Goal: Task Accomplishment & Management: Manage account settings

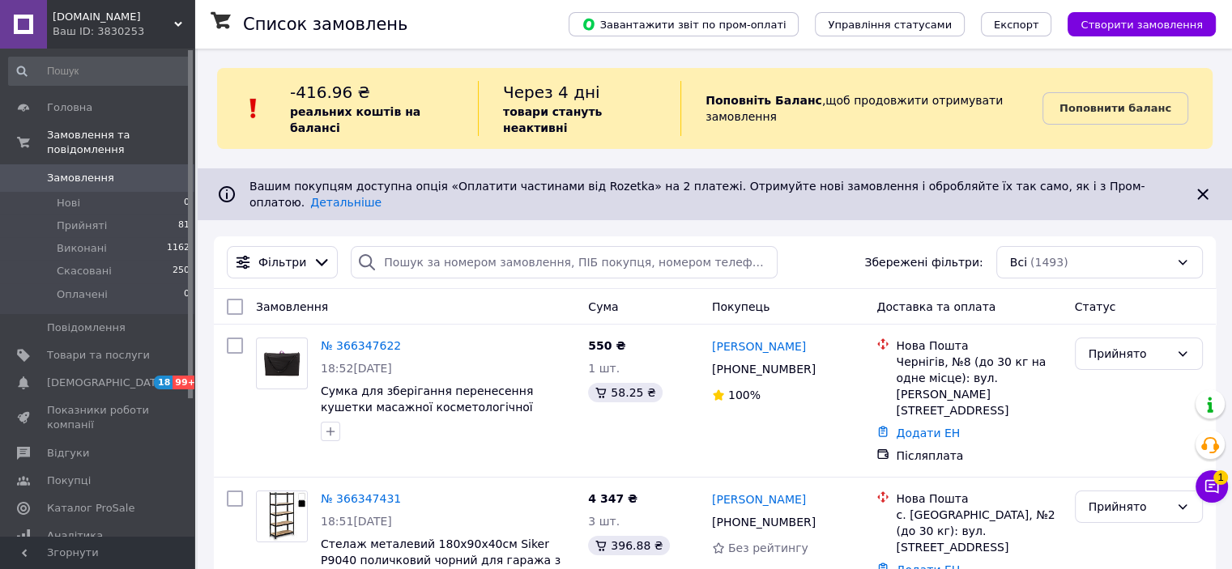
click at [117, 9] on div "Vseshotreba.com.ua Ваш ID: 3830253" at bounding box center [120, 24] width 147 height 49
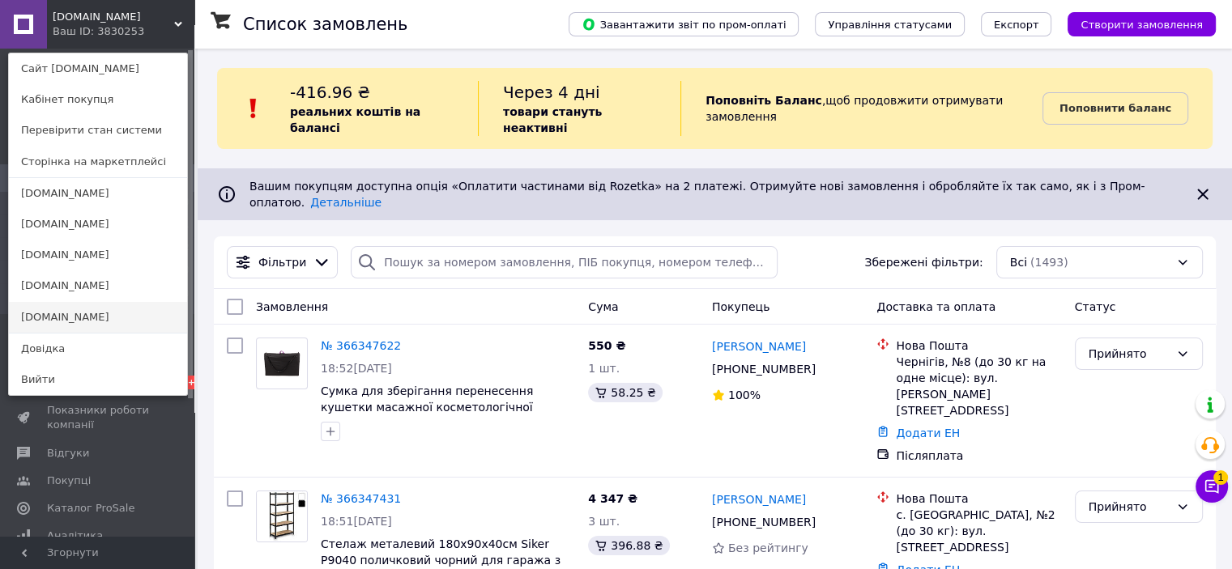
click at [108, 311] on link "[DOMAIN_NAME]" at bounding box center [98, 317] width 178 height 31
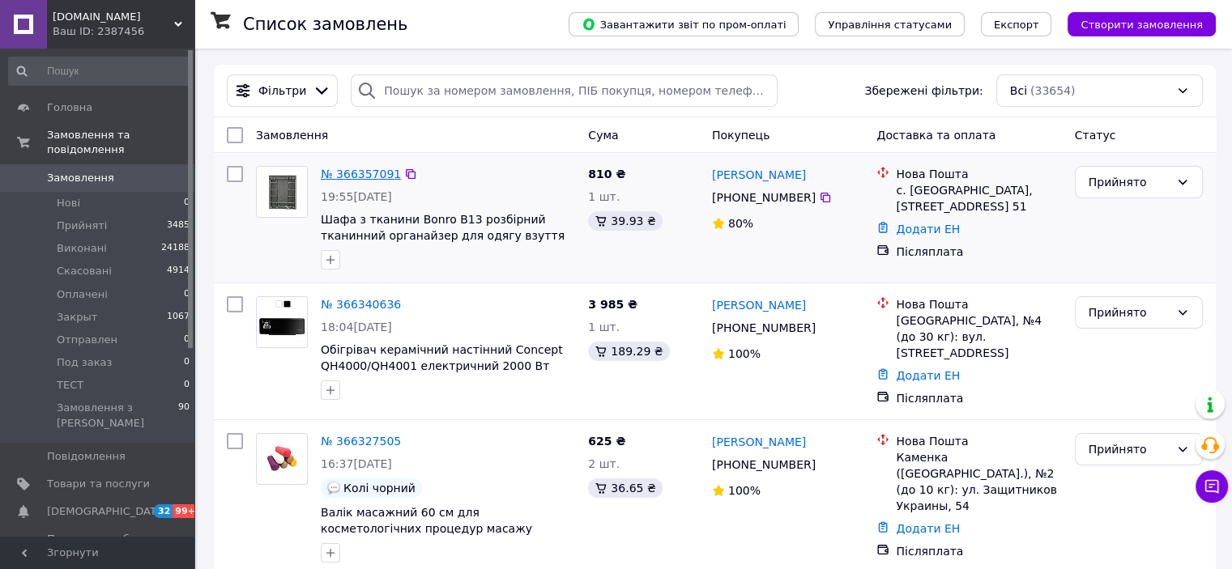
click at [342, 170] on link "№ 366357091" at bounding box center [361, 174] width 80 height 13
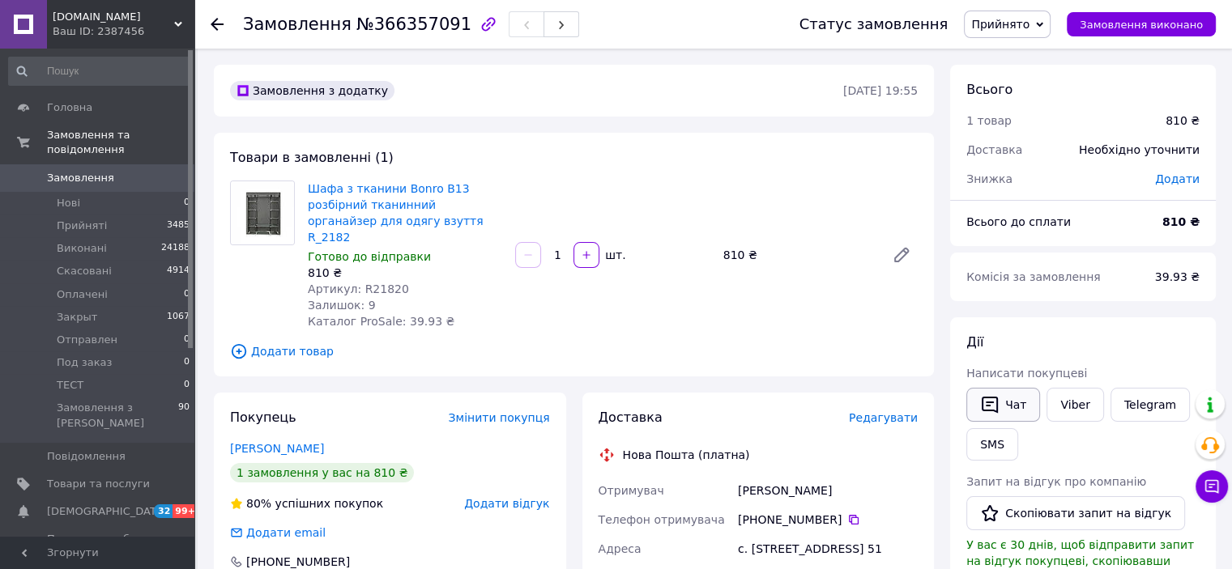
click at [994, 395] on icon "button" at bounding box center [989, 404] width 19 height 19
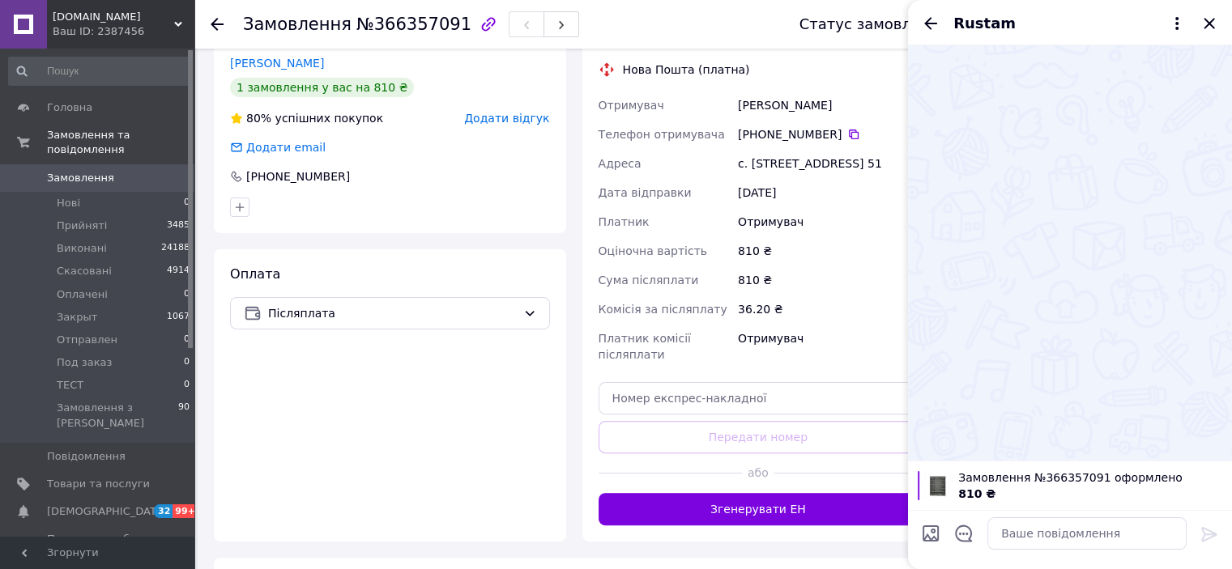
scroll to position [432, 0]
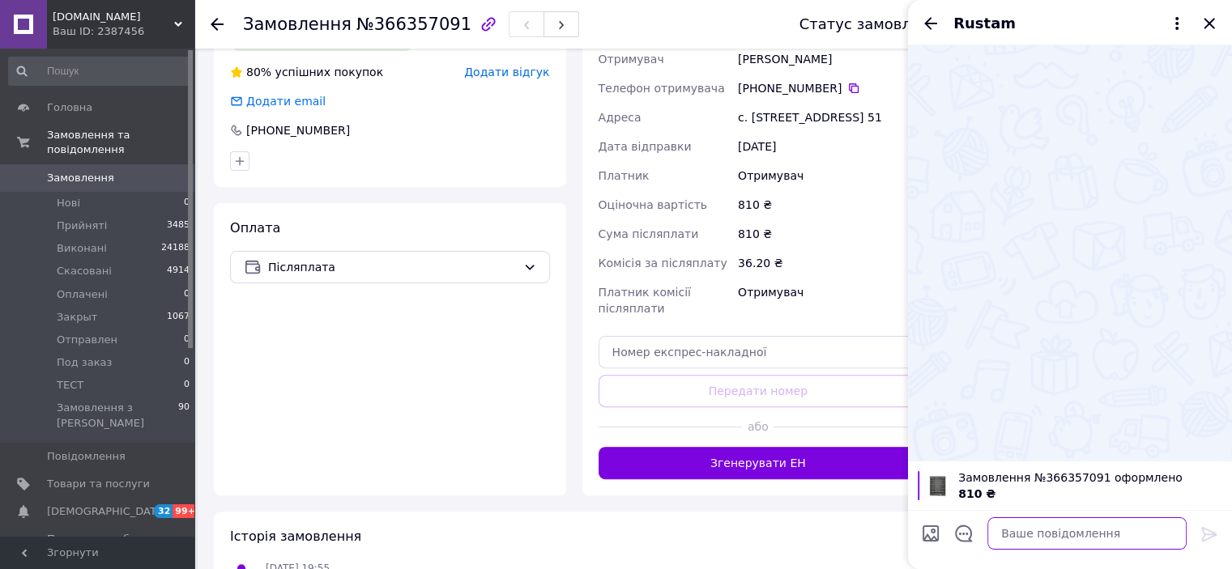
click at [1059, 527] on textarea at bounding box center [1086, 533] width 199 height 32
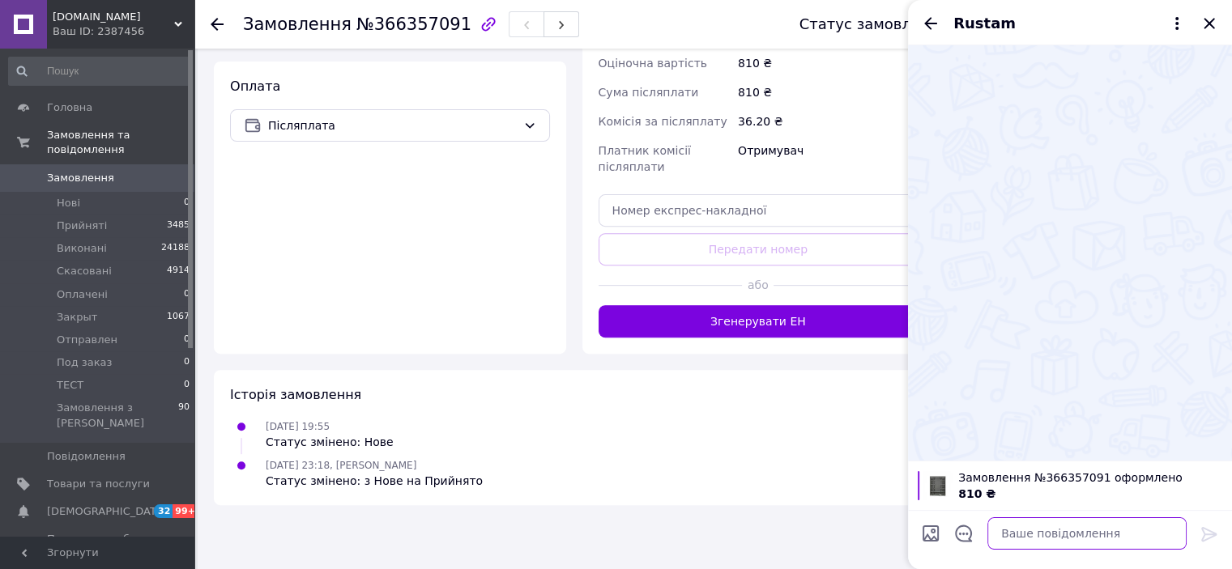
scroll to position [573, 0]
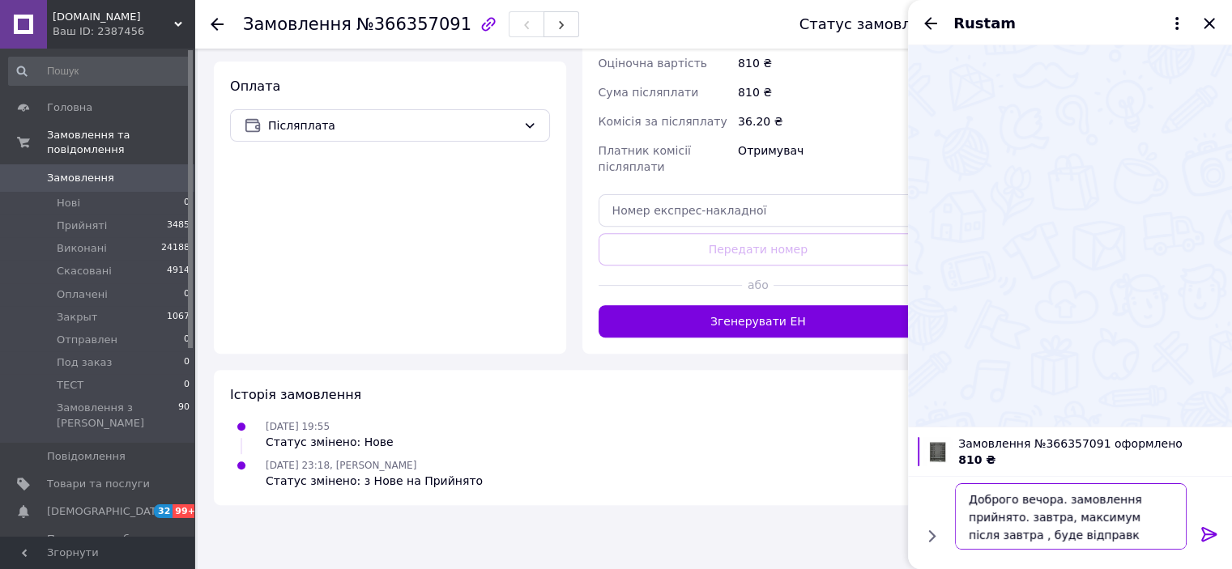
type textarea "Доброго вечора. замовлення прийнято. завтра, максимум після завтра , буде відпр…"
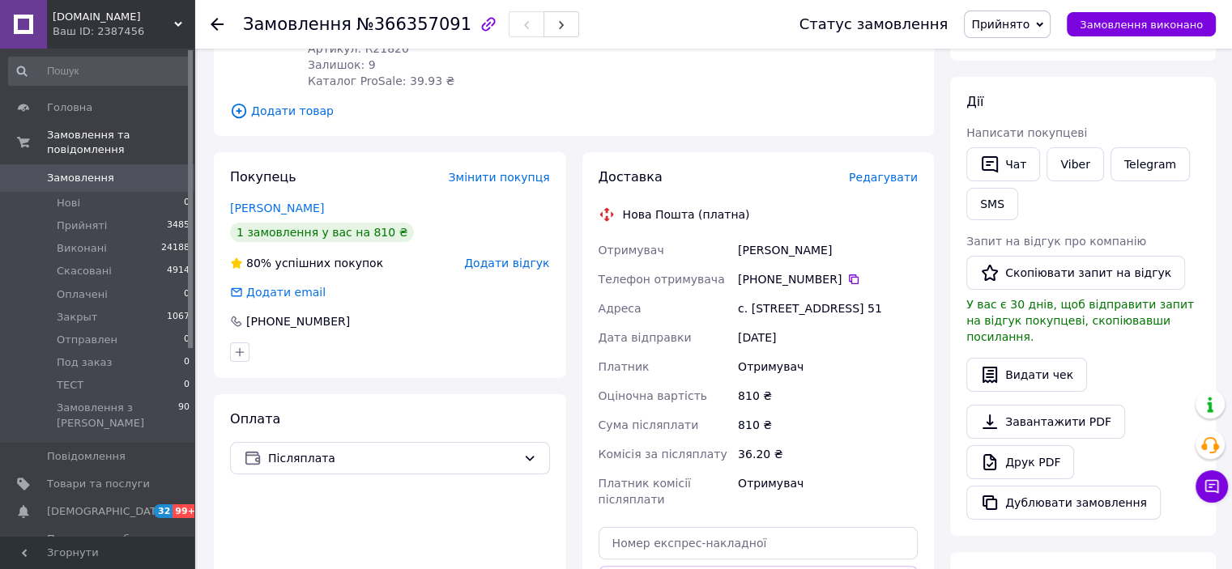
scroll to position [0, 0]
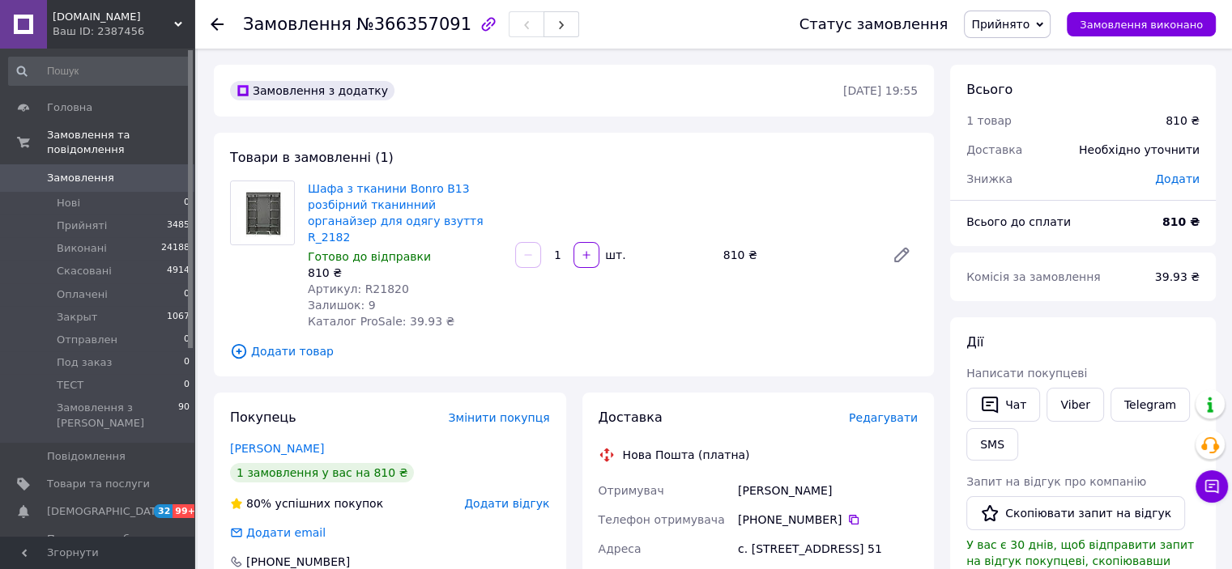
click at [415, 37] on div "Замовлення №366357091" at bounding box center [411, 25] width 336 height 28
copy span "366357091"
click at [87, 14] on span "[DOMAIN_NAME]" at bounding box center [113, 17] width 121 height 15
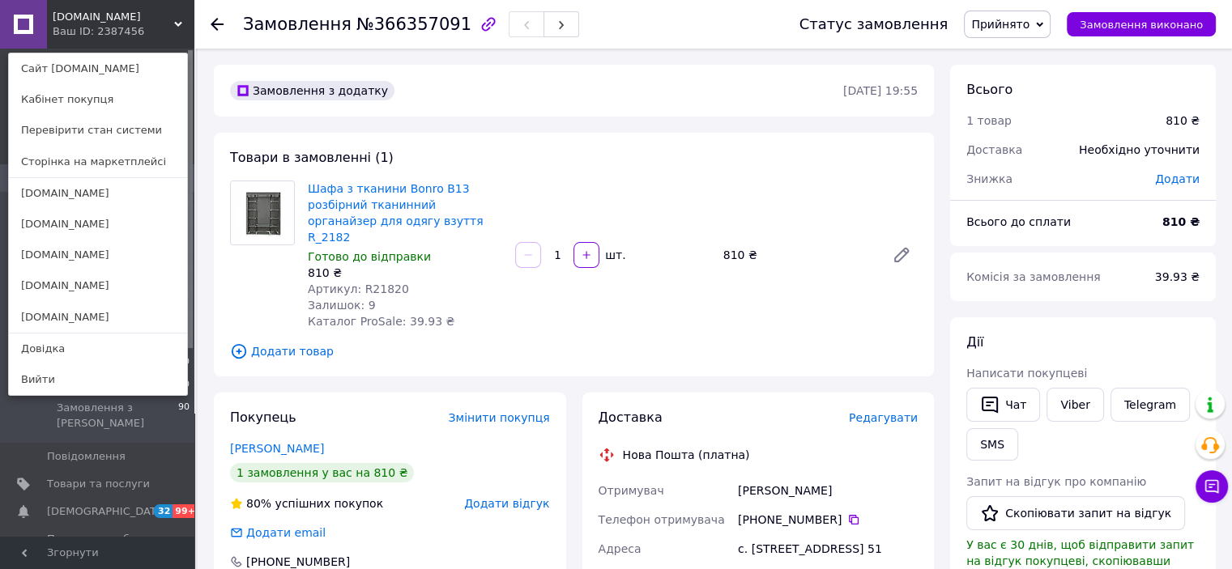
click at [91, 28] on div "Ваш ID: 2387456" at bounding box center [87, 31] width 68 height 15
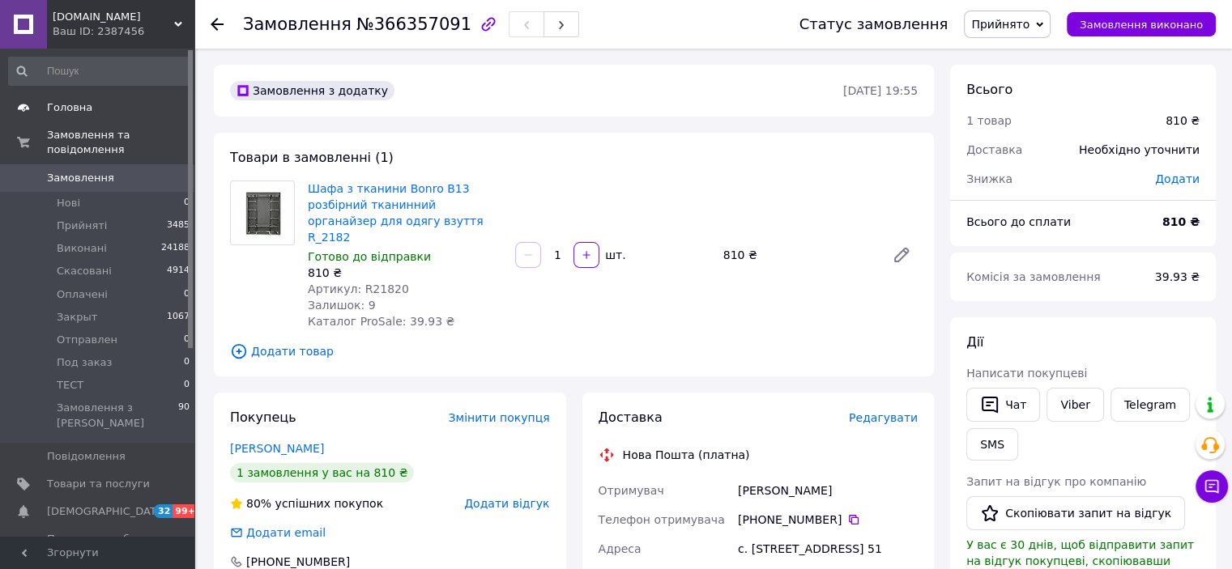
click at [83, 108] on span "Головна" at bounding box center [69, 107] width 45 height 15
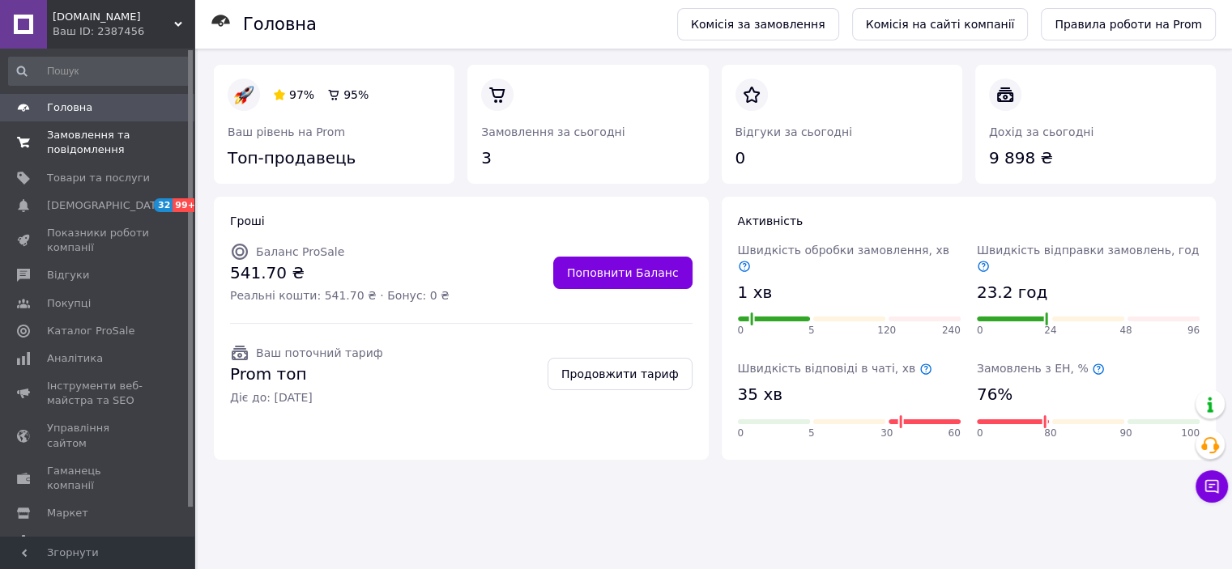
click at [72, 143] on span "Замовлення та повідомлення" at bounding box center [98, 142] width 103 height 29
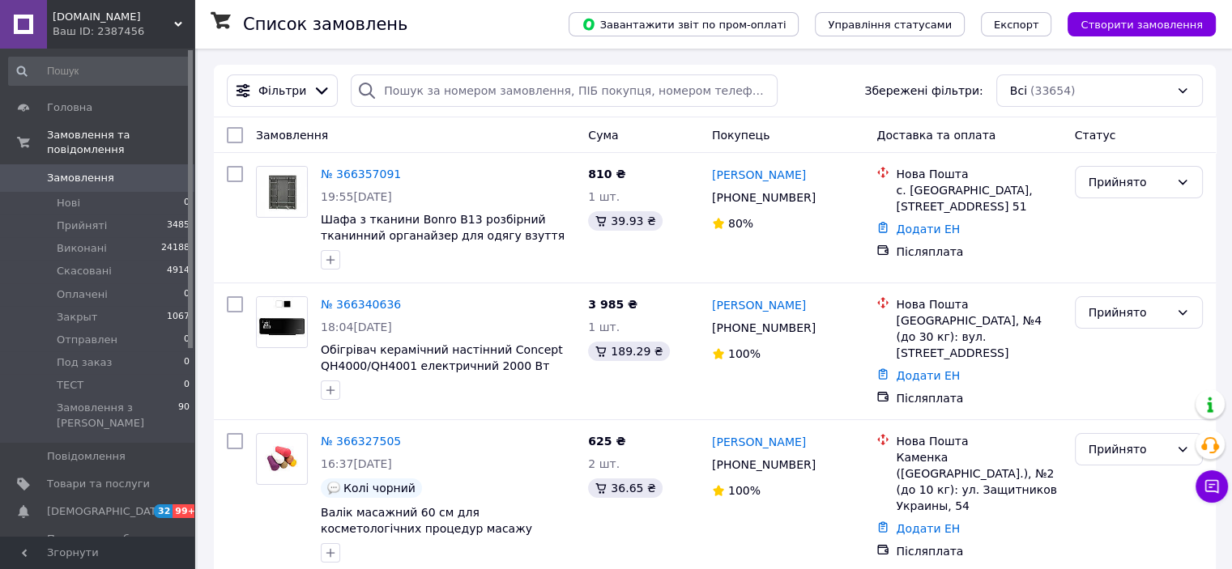
click at [138, 45] on div "Redstore.com.ua Ваш ID: 2387456" at bounding box center [120, 24] width 147 height 49
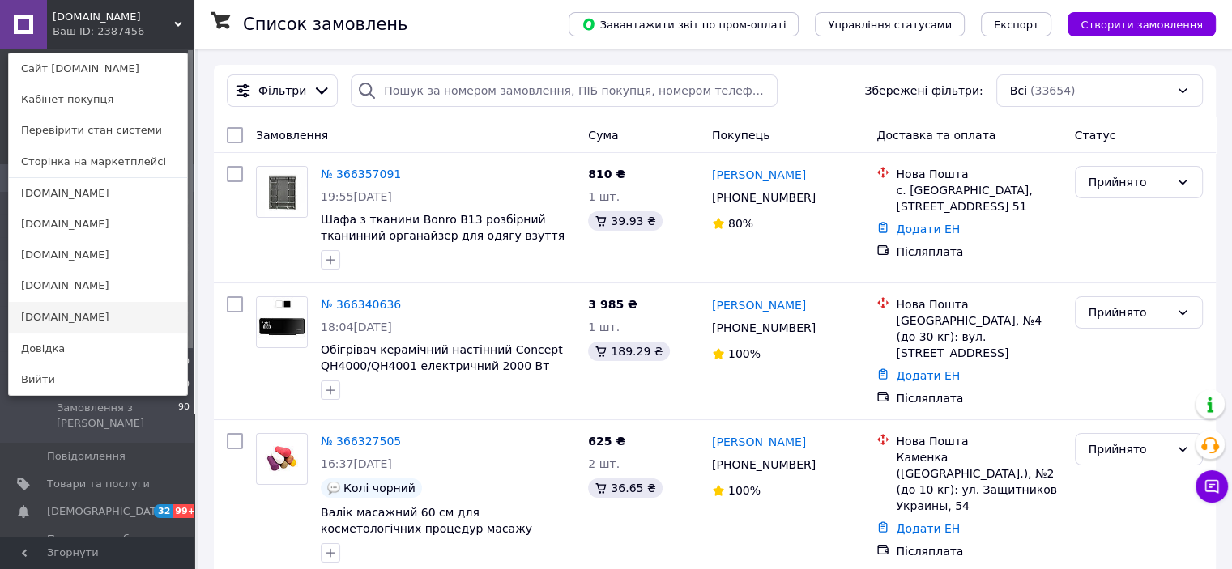
click at [59, 312] on link "[DOMAIN_NAME]" at bounding box center [98, 317] width 178 height 31
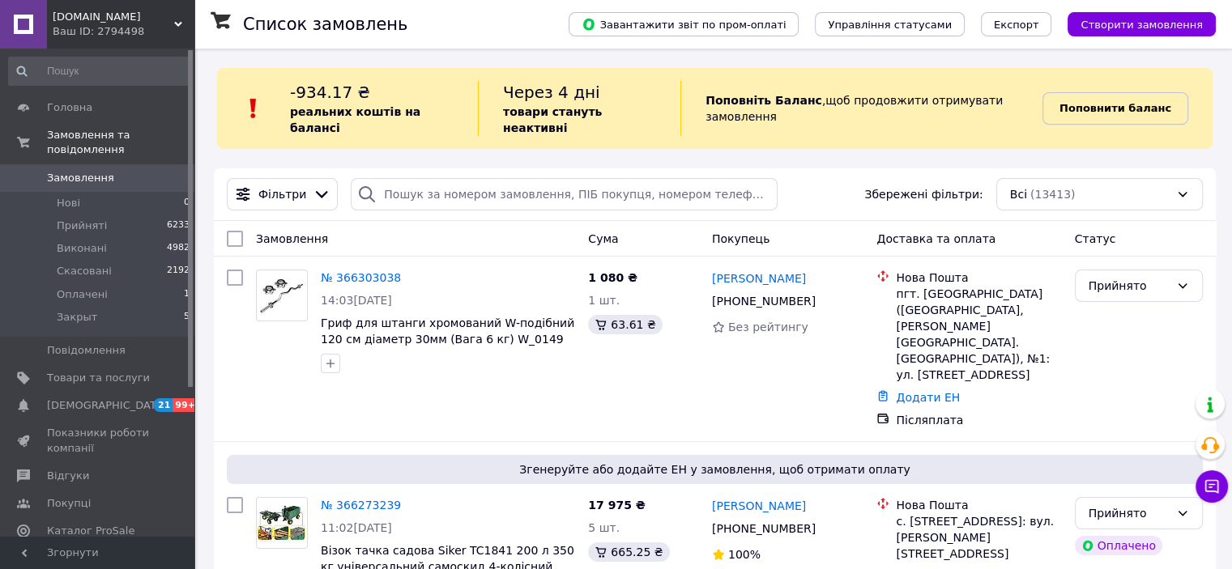
click at [1117, 102] on b "Поповнити баланс" at bounding box center [1115, 108] width 112 height 12
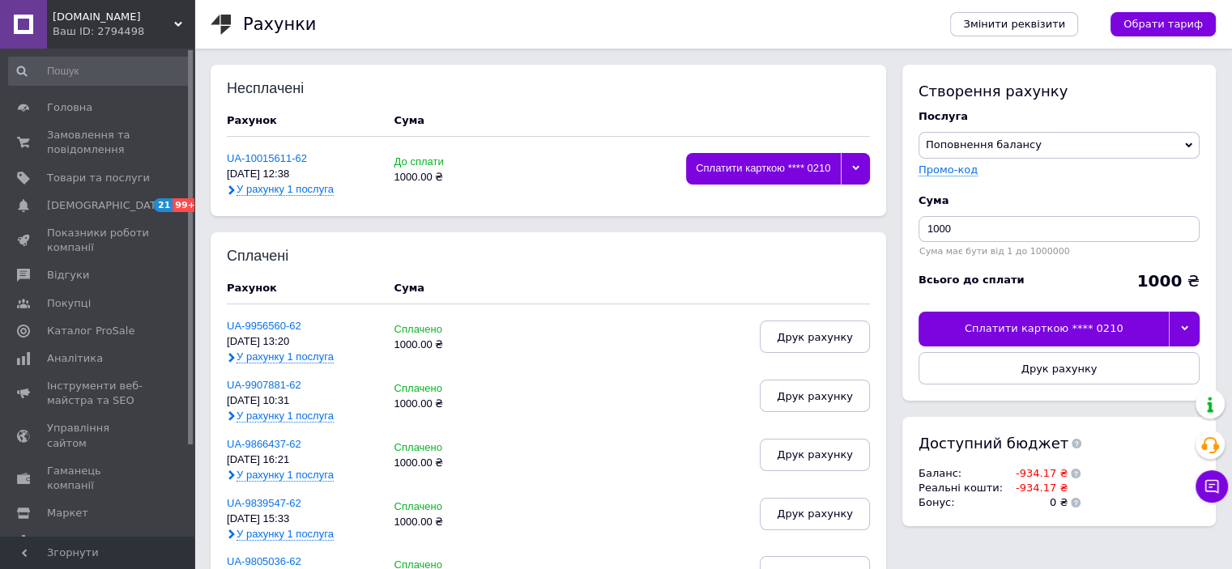
click at [1183, 332] on icon at bounding box center [1184, 328] width 7 height 7
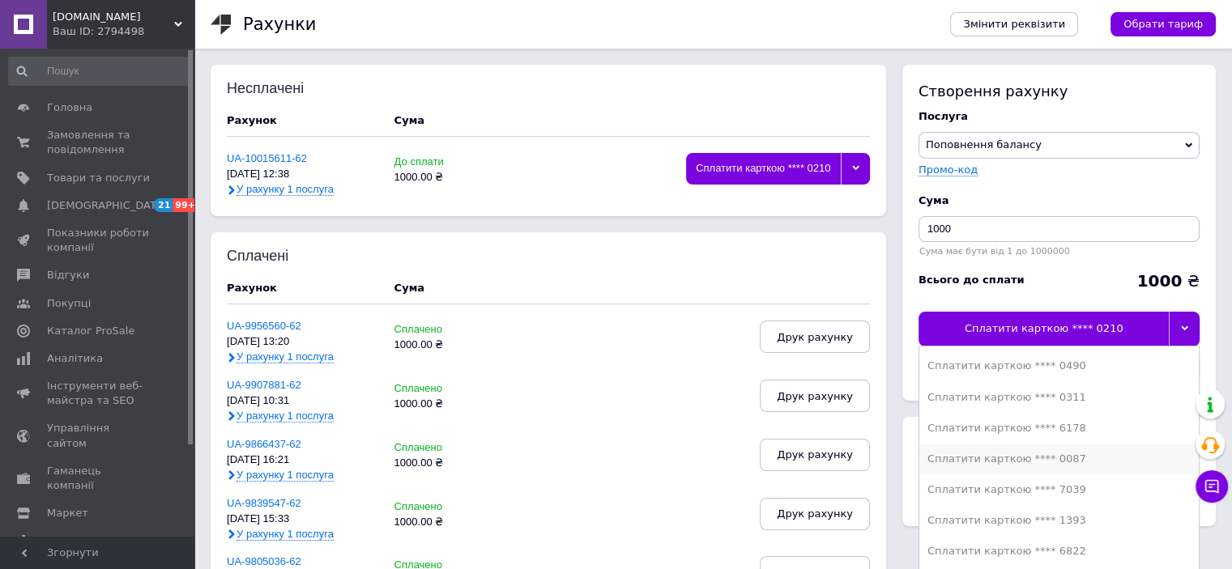
click at [1076, 446] on li "Сплатити карткою **** 0087" at bounding box center [1058, 459] width 279 height 31
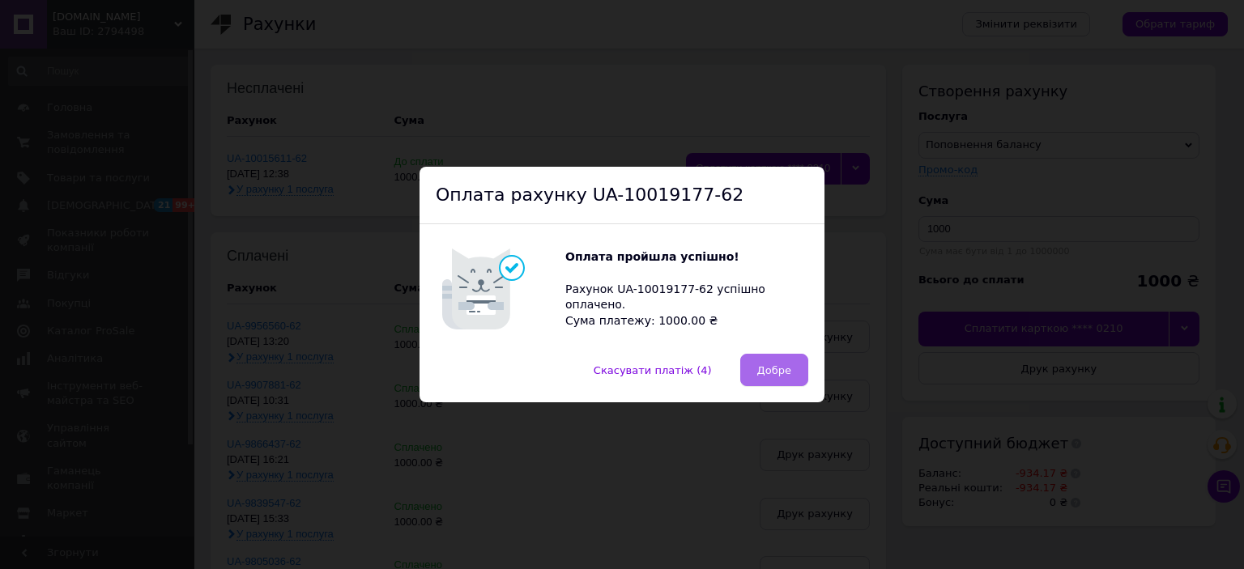
click at [774, 368] on span "Добре" at bounding box center [774, 370] width 34 height 12
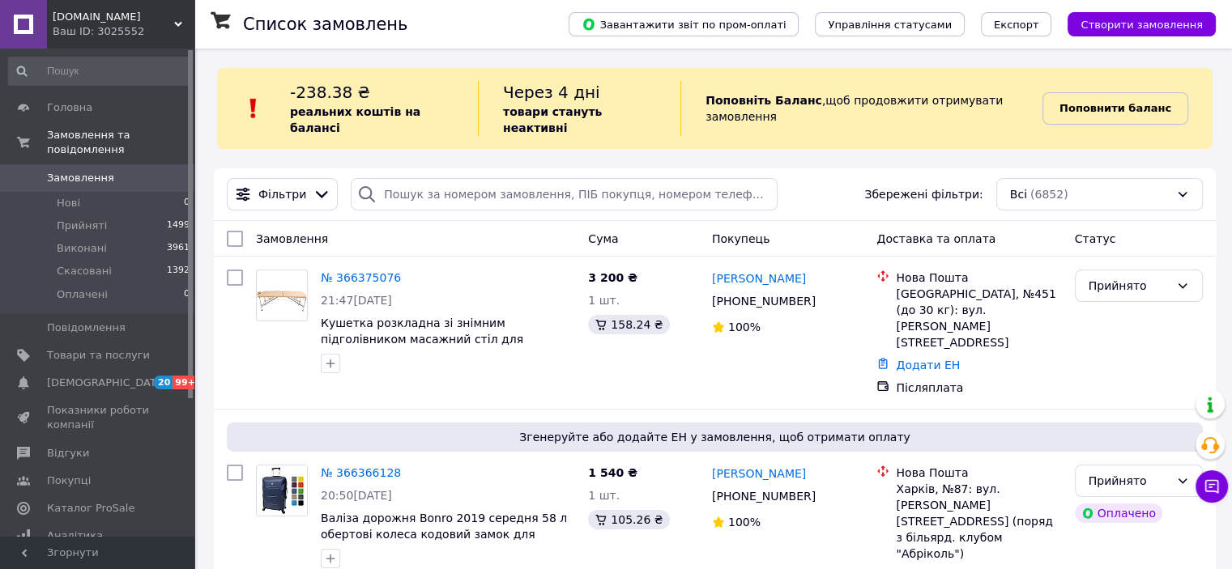
click at [1172, 96] on link "Поповнити баланс" at bounding box center [1115, 108] width 146 height 32
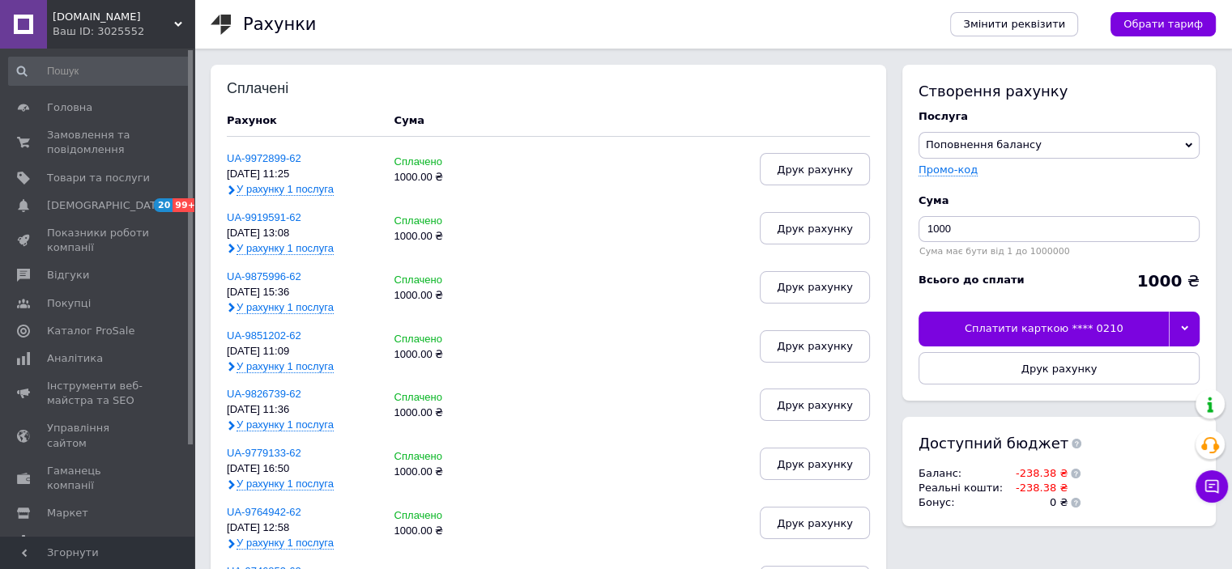
click at [1189, 324] on div at bounding box center [1183, 329] width 31 height 34
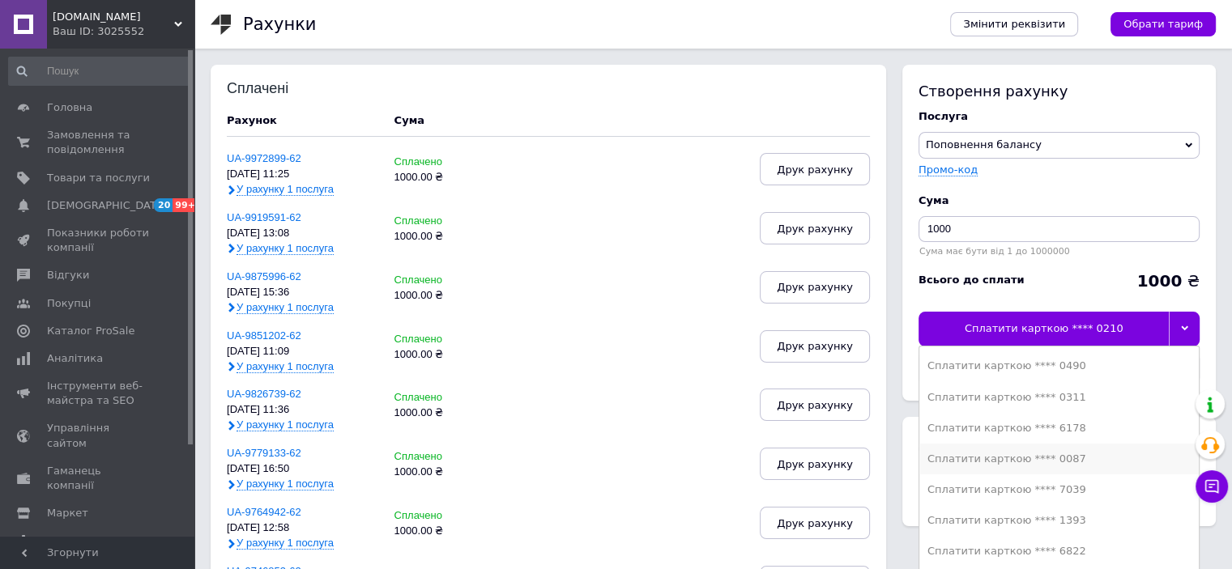
click at [1066, 469] on li "Сплатити карткою **** 0087" at bounding box center [1058, 459] width 279 height 31
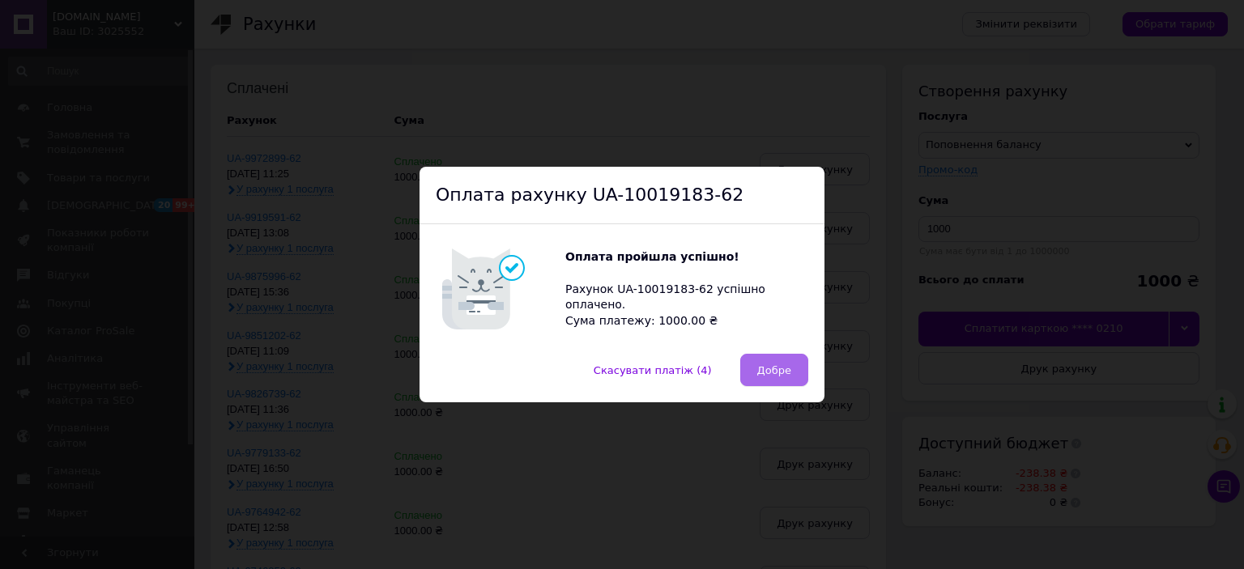
click at [757, 370] on span "Добре" at bounding box center [774, 370] width 34 height 12
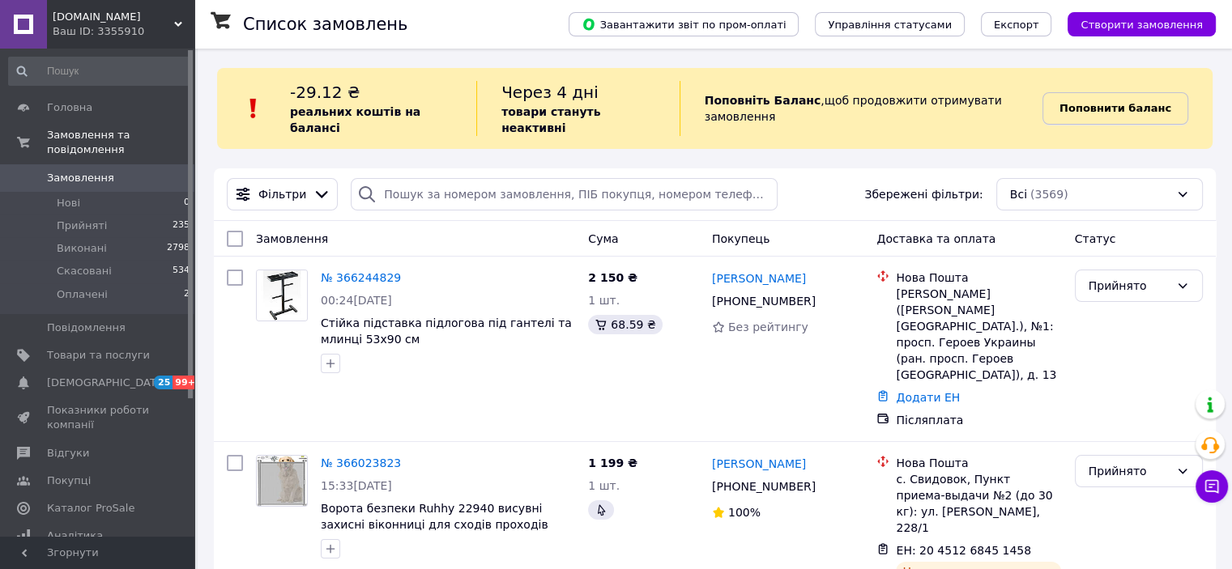
click at [1093, 92] on link "Поповнити баланс" at bounding box center [1115, 108] width 146 height 32
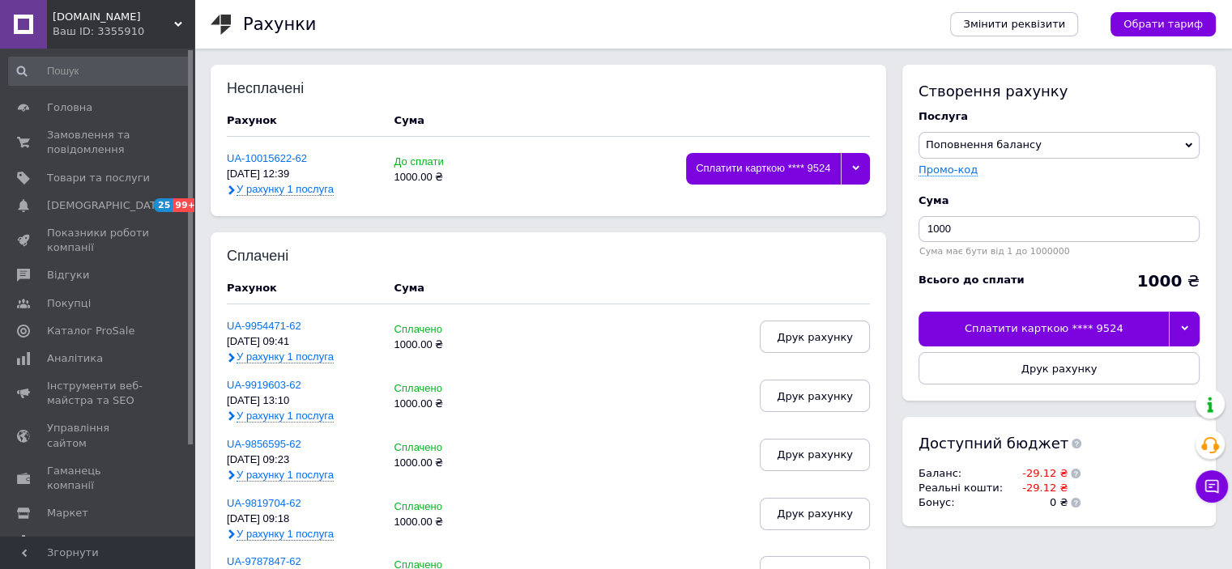
click at [1185, 326] on icon at bounding box center [1184, 328] width 7 height 7
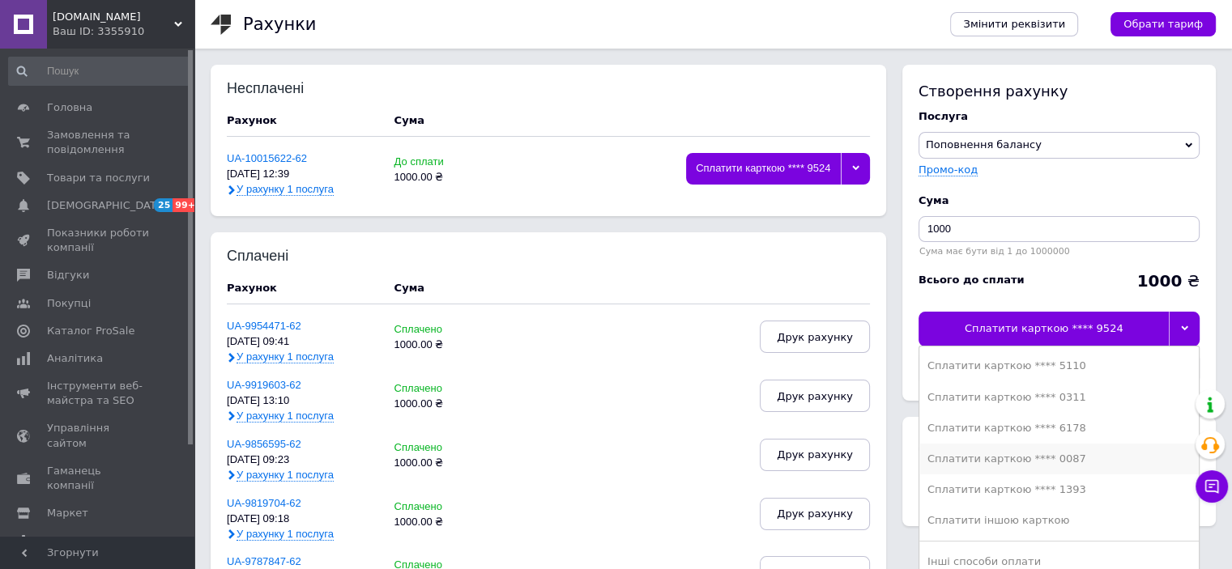
click at [1066, 456] on div "Сплатити карткою **** 0087" at bounding box center [1058, 459] width 263 height 15
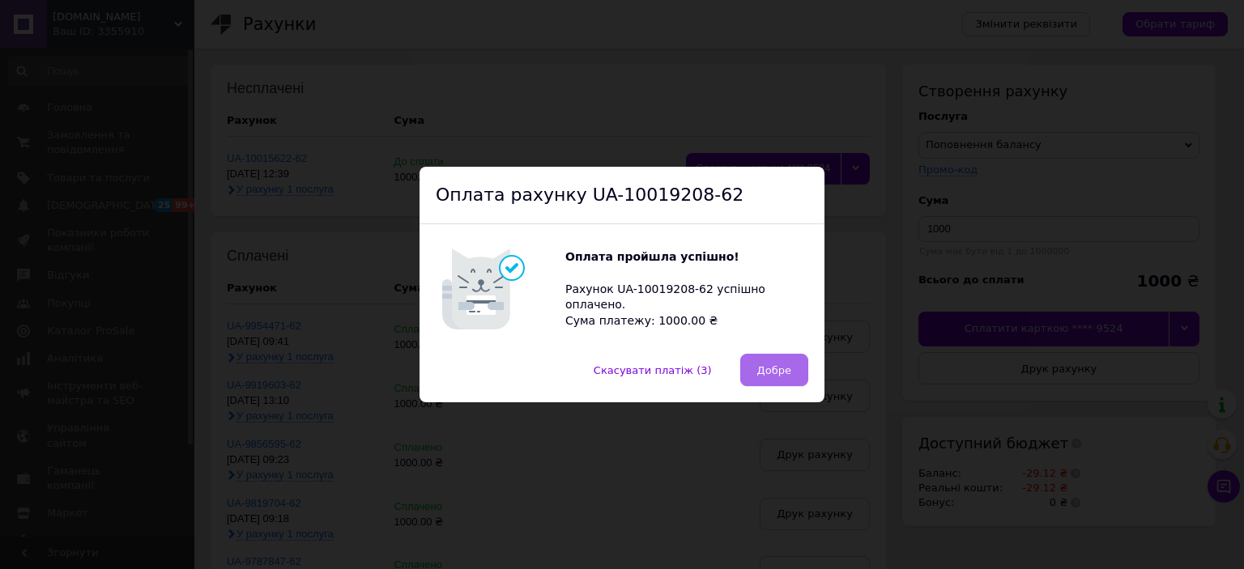
click at [783, 370] on span "Добре" at bounding box center [774, 370] width 34 height 12
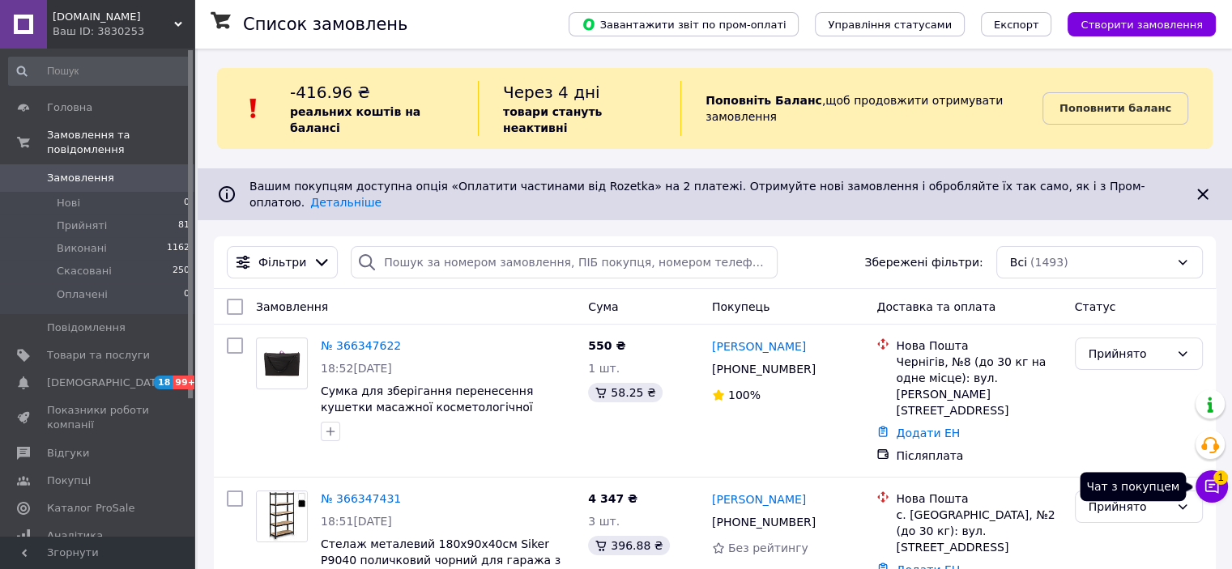
click at [1221, 487] on button "Чат з покупцем 1" at bounding box center [1211, 486] width 32 height 32
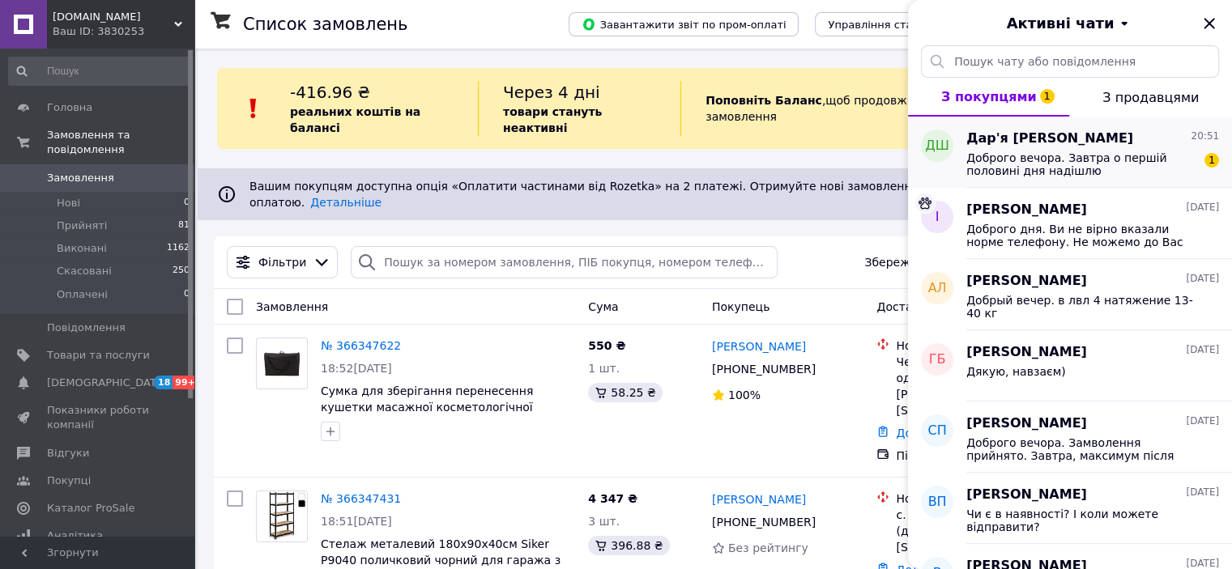
click at [1062, 161] on span "Доброго вечора. Завтра о першій половині дня надішлю" at bounding box center [1081, 164] width 230 height 26
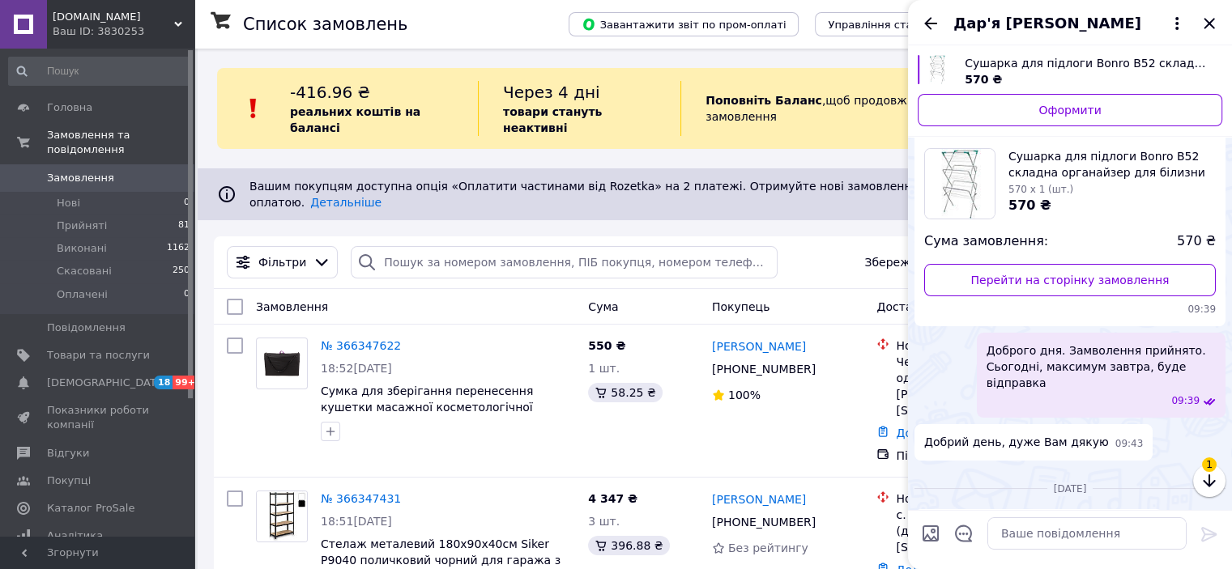
scroll to position [1862, 0]
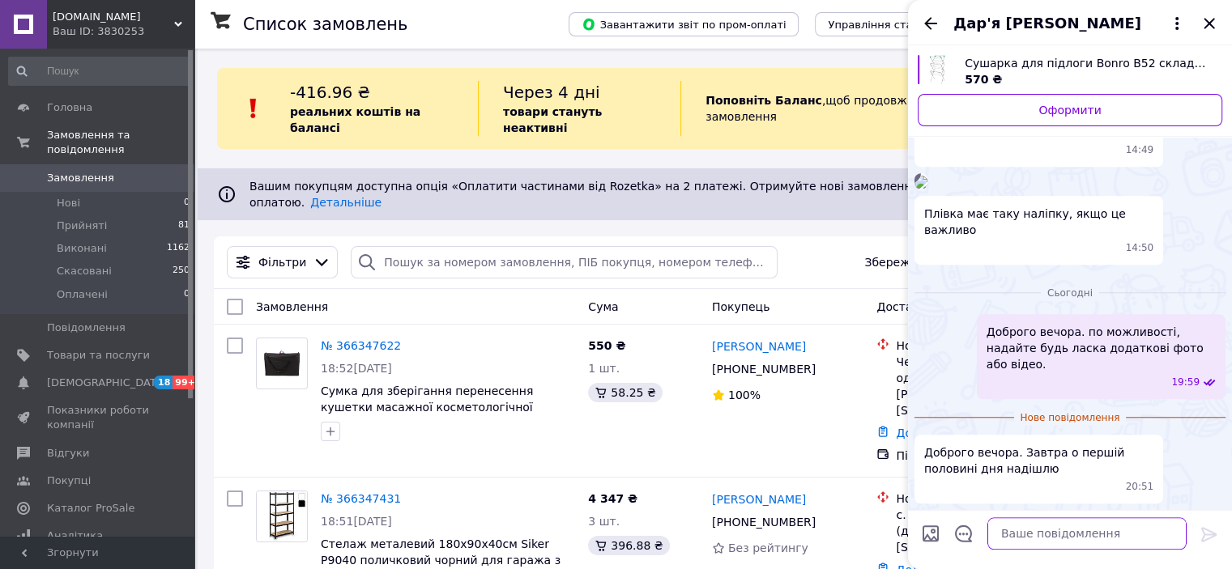
click at [1108, 541] on textarea at bounding box center [1086, 533] width 199 height 32
type textarea "дякую"
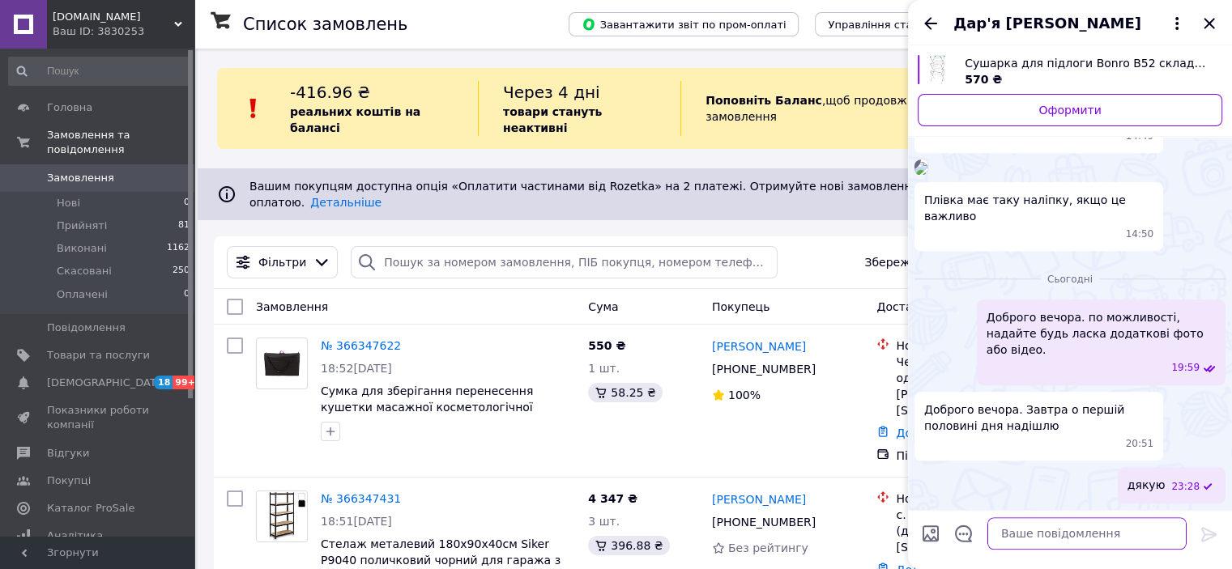
scroll to position [1835, 0]
click at [1210, 28] on icon "Закрити" at bounding box center [1208, 23] width 19 height 19
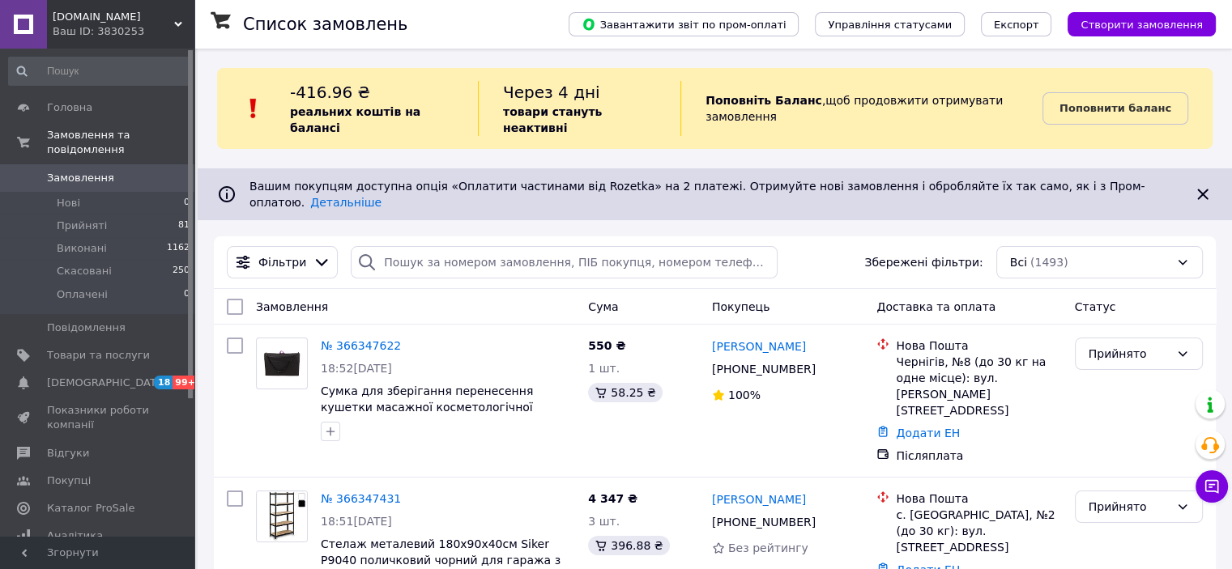
click at [1109, 81] on div "Поповнити баланс" at bounding box center [1127, 108] width 170 height 55
click at [1111, 92] on link "Поповнити баланс" at bounding box center [1115, 108] width 146 height 32
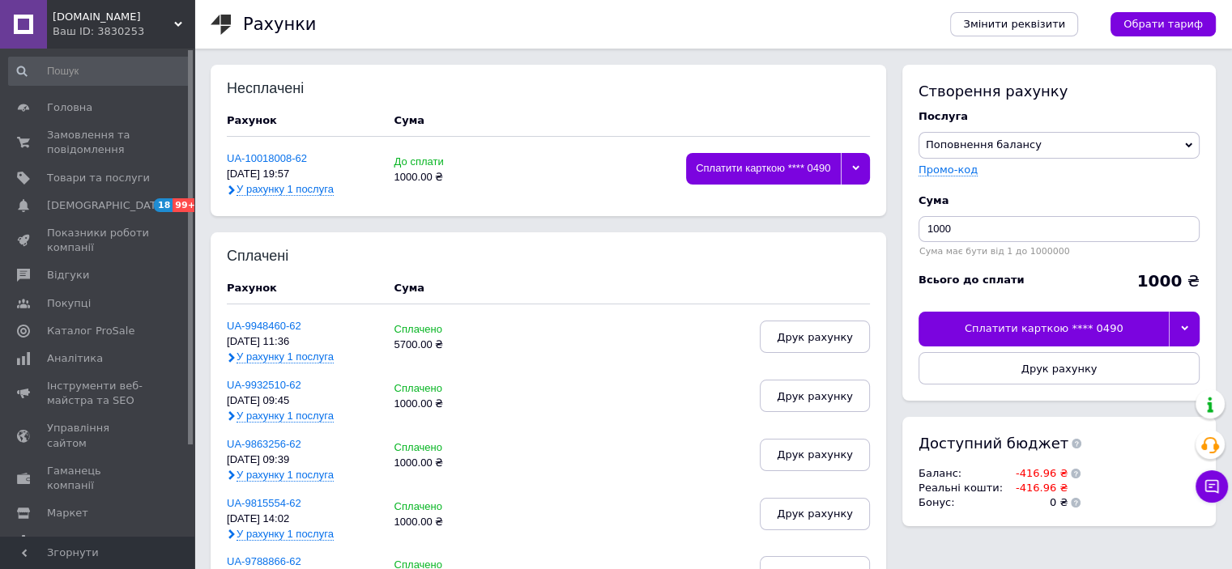
click at [1181, 331] on icon at bounding box center [1184, 328] width 7 height 7
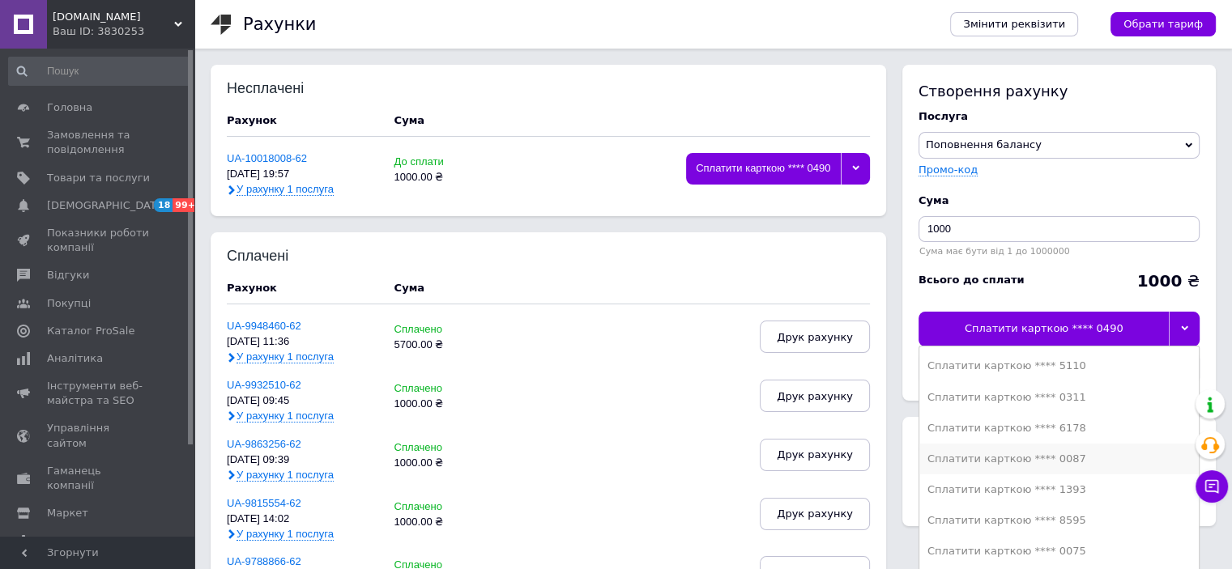
click at [1096, 458] on div "Сплатити карткою **** 0087" at bounding box center [1058, 459] width 263 height 15
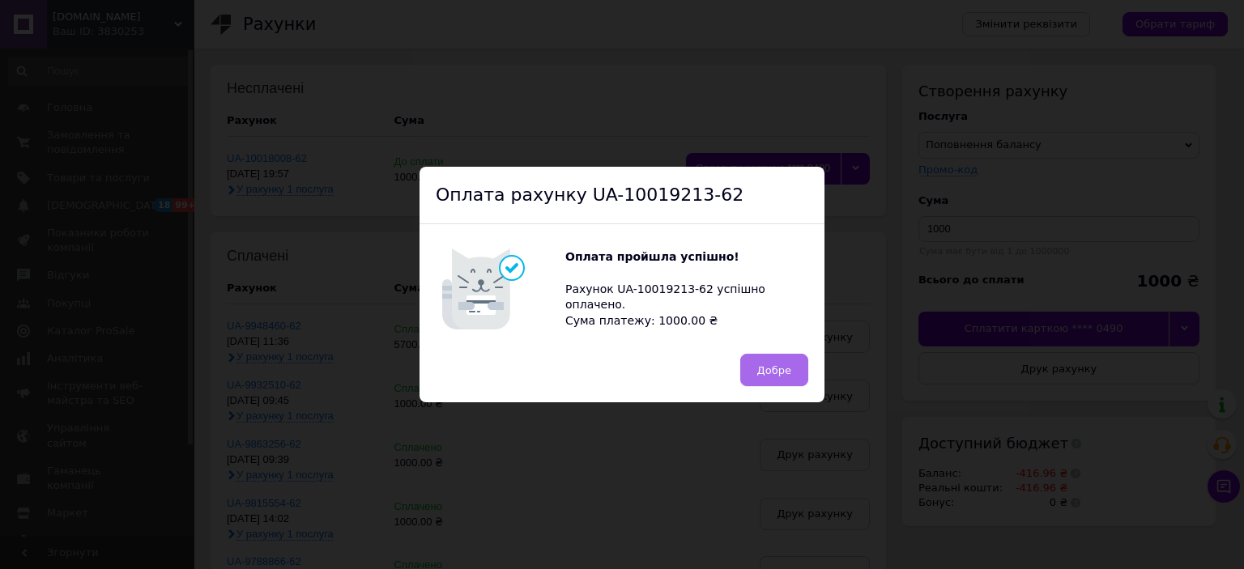
click at [763, 364] on span "Добре" at bounding box center [774, 370] width 34 height 12
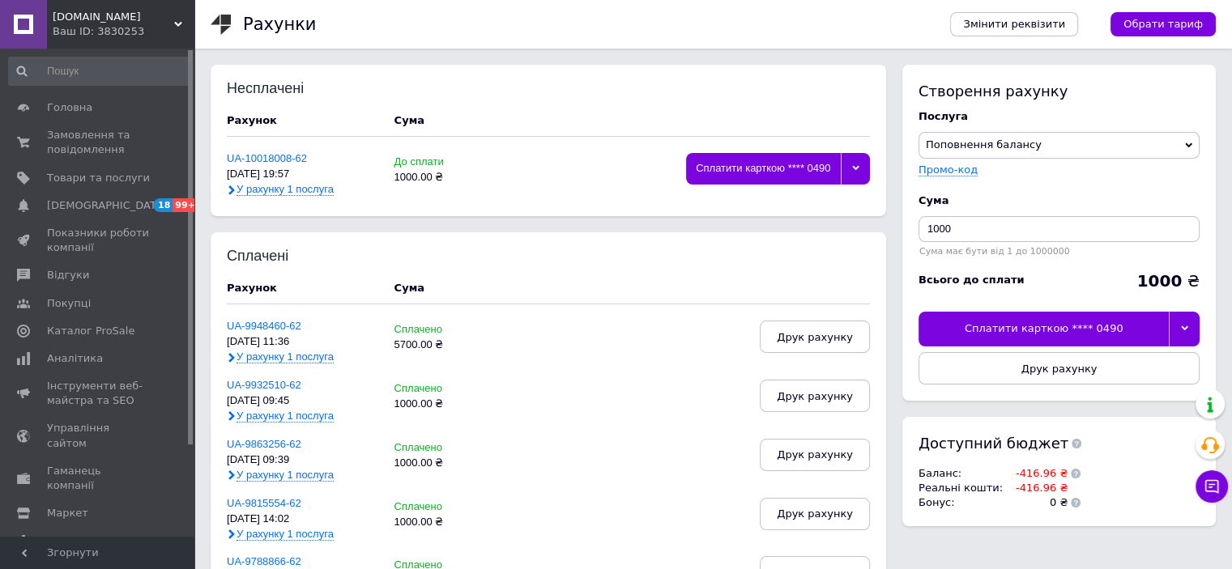
click at [104, 25] on div "Ваш ID: 3830253" at bounding box center [124, 31] width 142 height 15
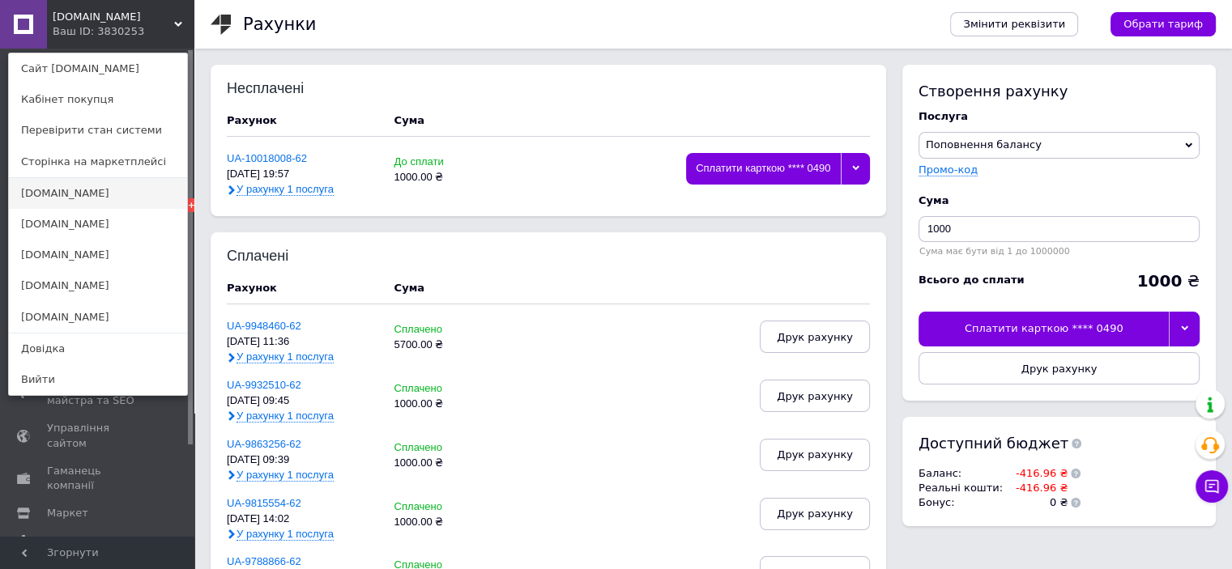
click at [118, 202] on link "[DOMAIN_NAME]" at bounding box center [98, 193] width 178 height 31
